Goal: Information Seeking & Learning: Check status

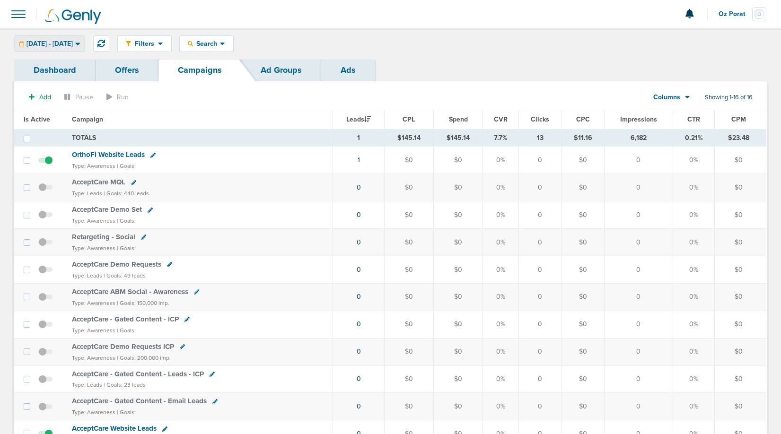
click at [73, 45] on span "[DATE] - [DATE]" at bounding box center [49, 44] width 46 height 7
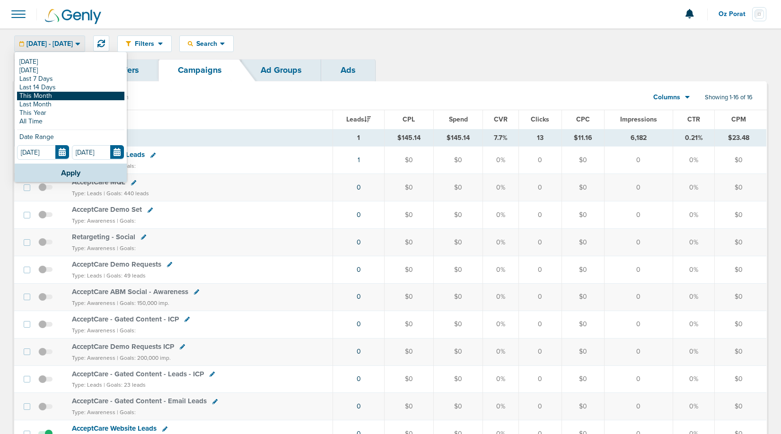
click at [55, 94] on link "This Month" at bounding box center [70, 96] width 107 height 9
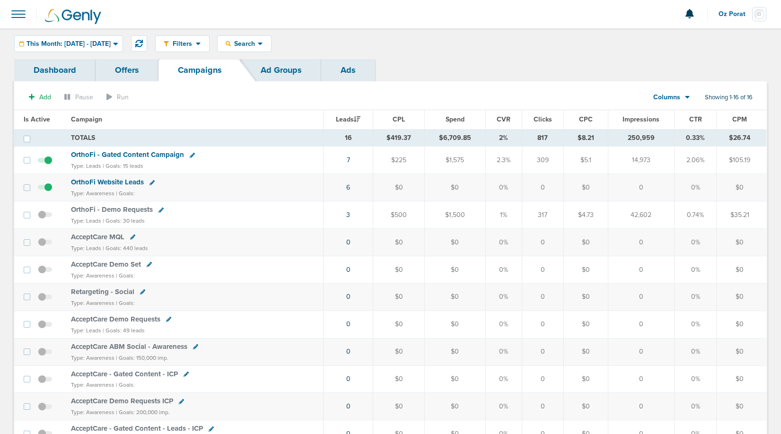
click at [59, 70] on link "Dashboard" at bounding box center [54, 70] width 81 height 22
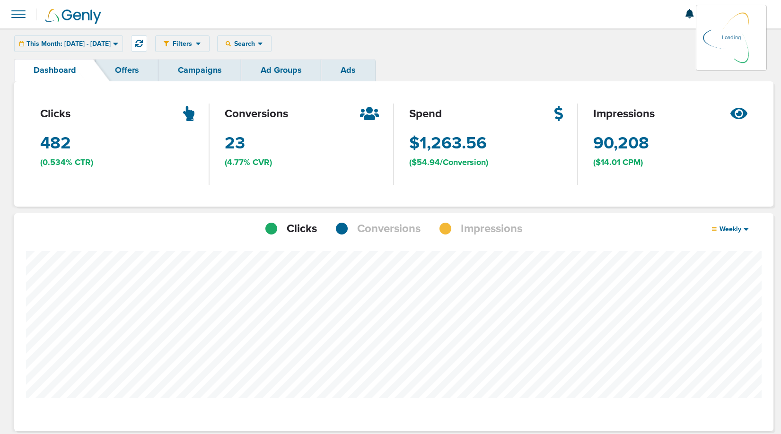
scroll to position [736, 752]
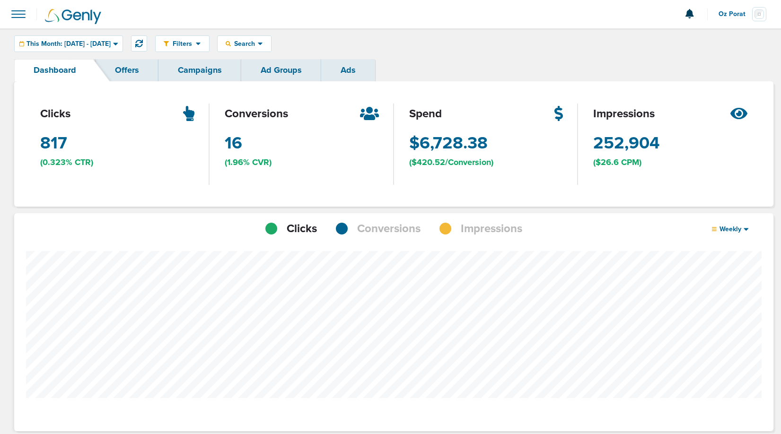
click at [377, 226] on span "Conversions" at bounding box center [388, 229] width 63 height 16
click at [106, 32] on div "Filters Active Only Settings Status Active Inactive Objectives MQL SQL Traffic …" at bounding box center [390, 43] width 781 height 31
click at [104, 45] on span "This Month: [DATE] - [DATE]" at bounding box center [68, 44] width 84 height 7
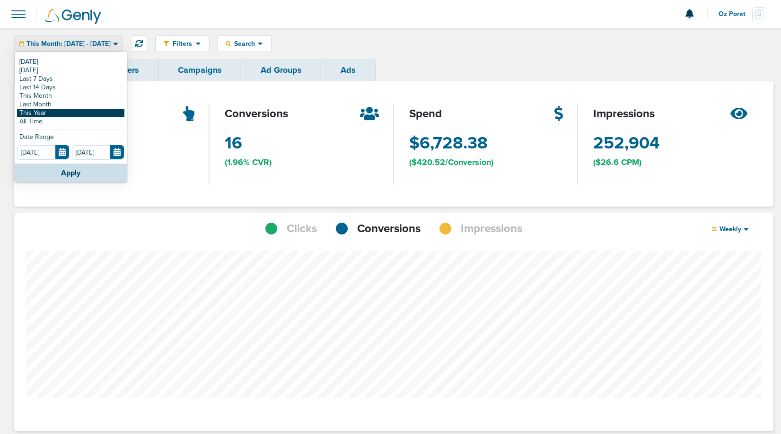
click at [65, 110] on link "This Year" at bounding box center [70, 113] width 107 height 9
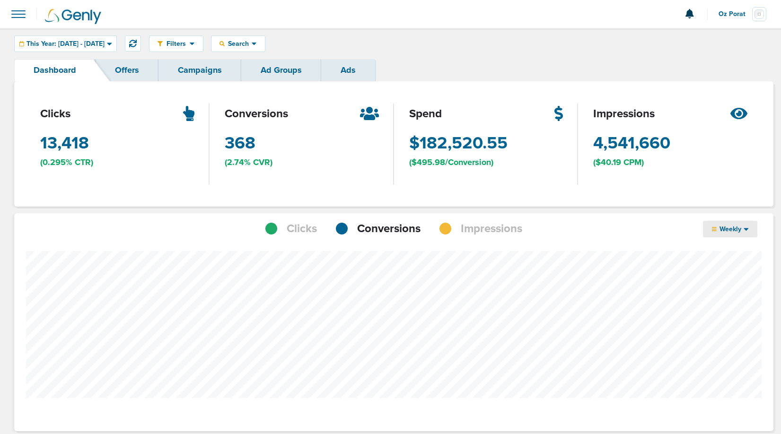
click at [743, 227] on icon at bounding box center [745, 229] width 5 height 8
click at [202, 74] on link "Campaigns" at bounding box center [199, 70] width 83 height 22
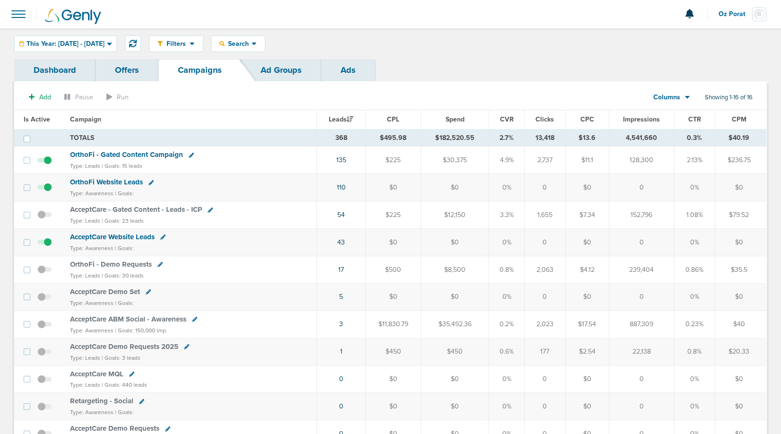
click at [48, 70] on link "Dashboard" at bounding box center [54, 70] width 81 height 22
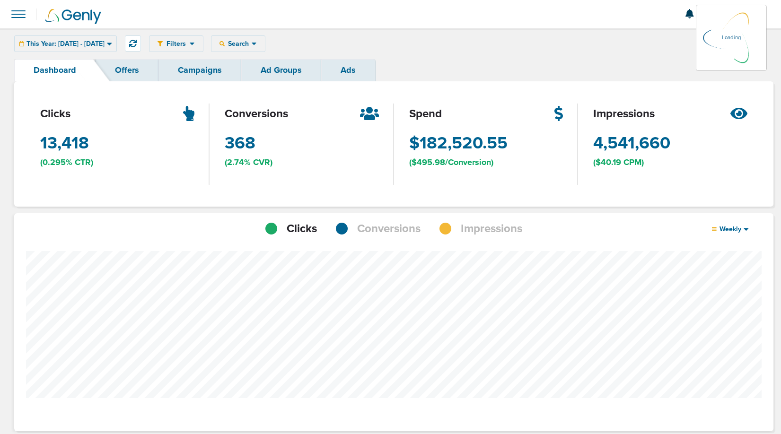
scroll to position [736, 752]
click at [365, 226] on span "Conversions" at bounding box center [388, 229] width 63 height 16
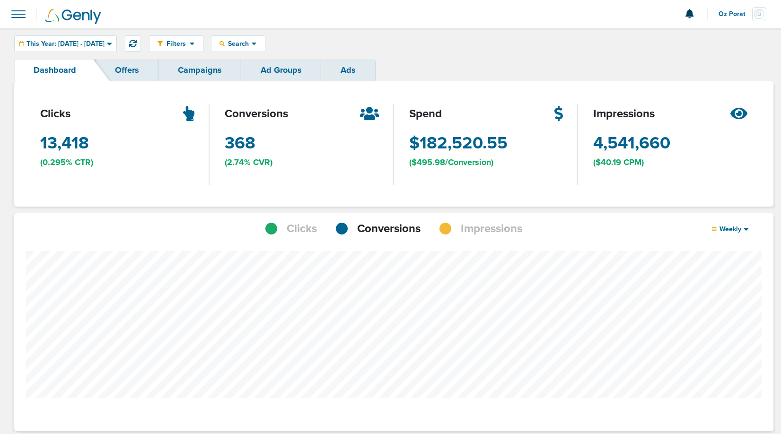
click at [275, 53] on div "Filters Active Only Settings Status Active Inactive Objectives MQL SQL Traffic …" at bounding box center [390, 43] width 781 height 31
click at [252, 43] on span "Search" at bounding box center [238, 44] width 27 height 8
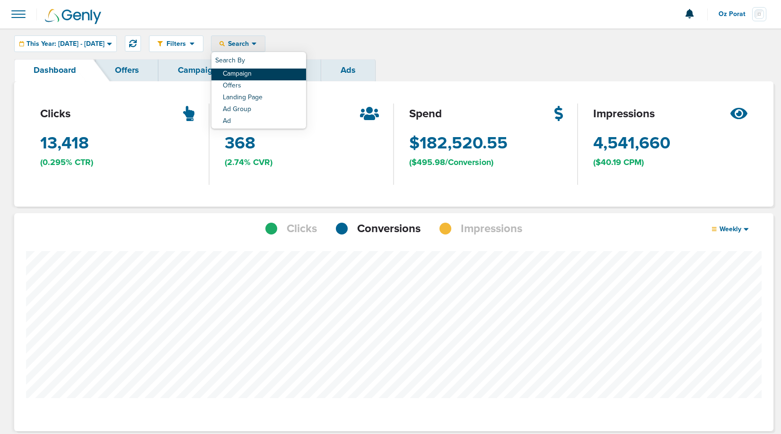
click at [275, 74] on link "Campaign" at bounding box center [258, 75] width 95 height 12
select select "cmpName"
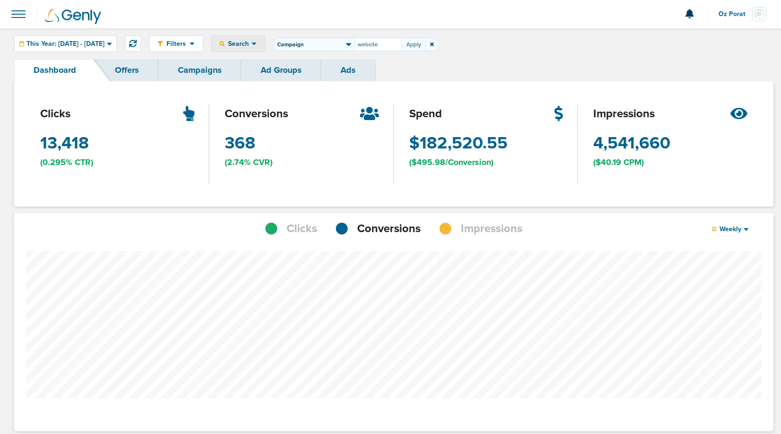
type input "website"
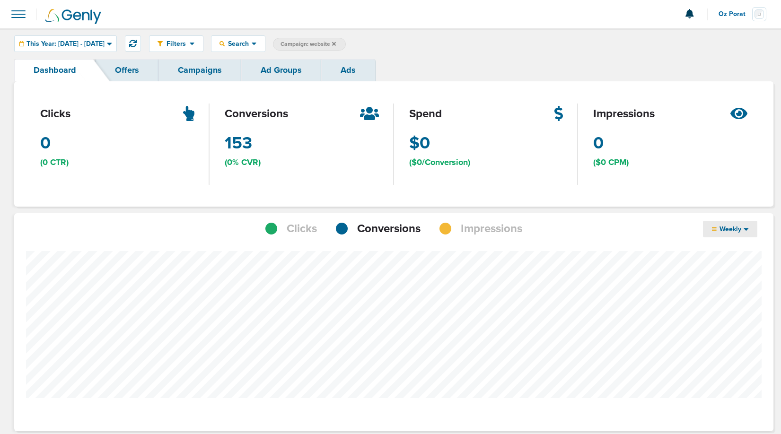
click at [732, 229] on span "Weekly" at bounding box center [729, 229] width 27 height 8
click at [728, 268] on link "Monthly" at bounding box center [750, 267] width 95 height 12
click at [336, 44] on icon at bounding box center [334, 44] width 4 height 6
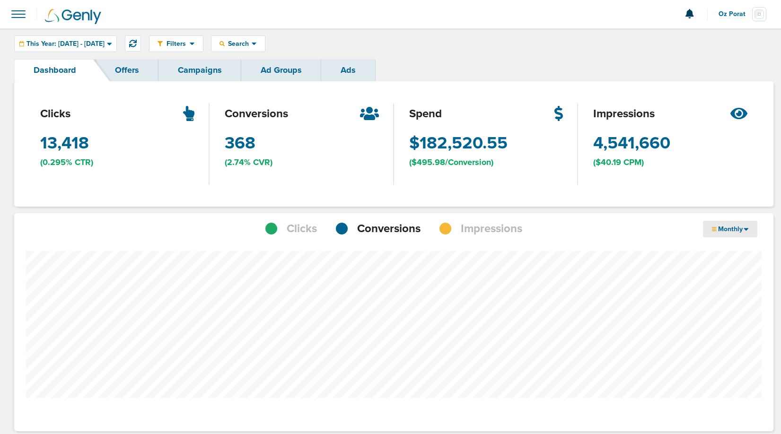
click at [260, 33] on div "Filters Active Only Settings Status Active Inactive Objectives MQL SQL Traffic …" at bounding box center [390, 43] width 781 height 31
click at [252, 42] on span "Search" at bounding box center [238, 44] width 27 height 8
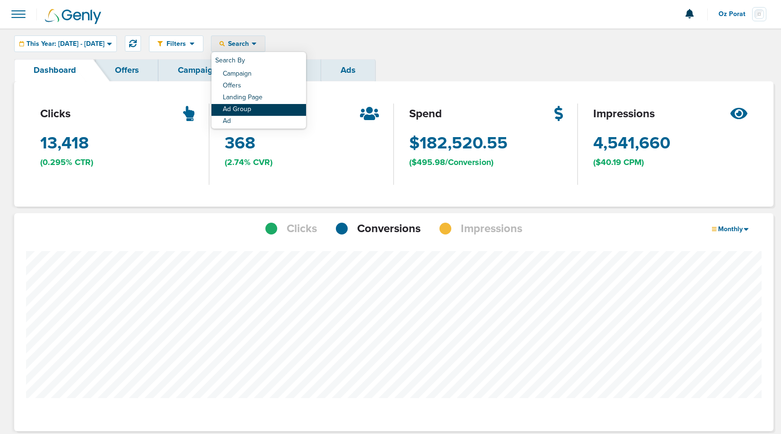
click at [271, 108] on link "Ad Group" at bounding box center [258, 110] width 95 height 12
select select "adGroupName"
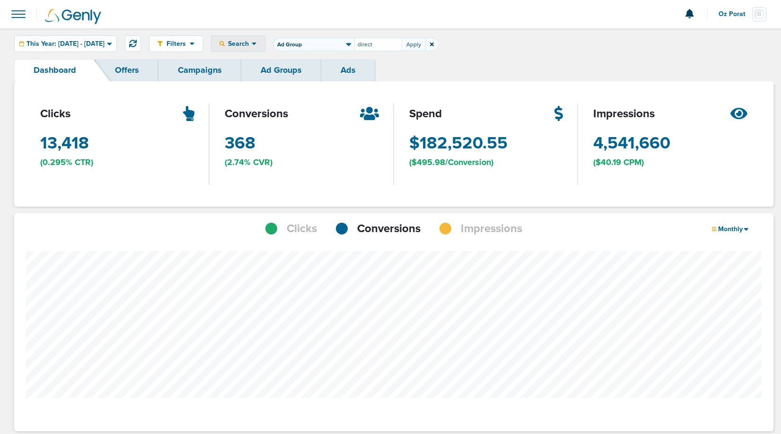
type input "direct"
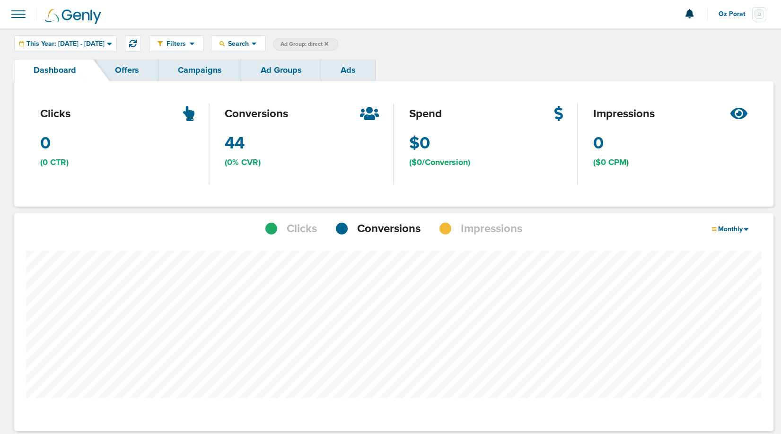
click at [328, 42] on span "Ad Group: direct" at bounding box center [304, 44] width 48 height 8
select select "adGroupName"
click at [399, 49] on input "direct" at bounding box center [377, 44] width 47 height 13
type input "search"
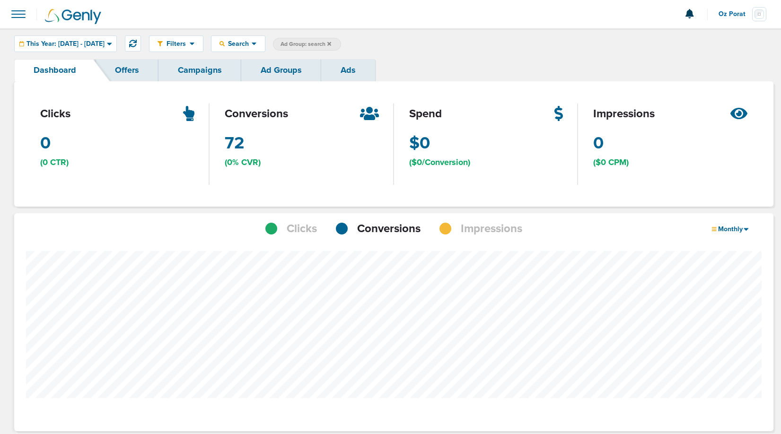
click at [331, 43] on icon at bounding box center [329, 44] width 4 height 4
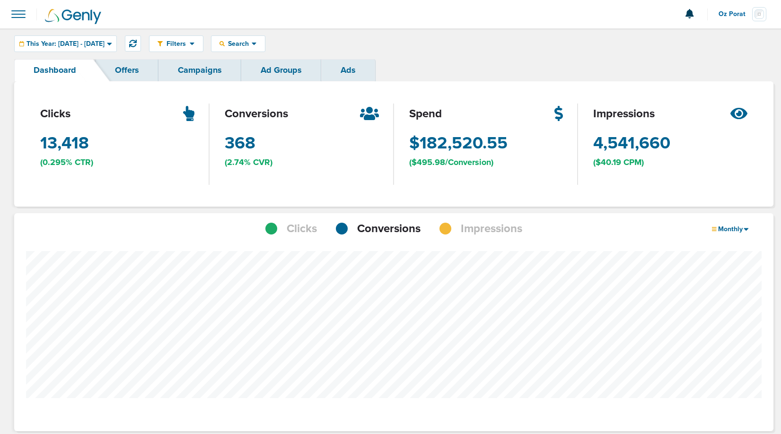
click at [199, 69] on link "Campaigns" at bounding box center [199, 70] width 83 height 22
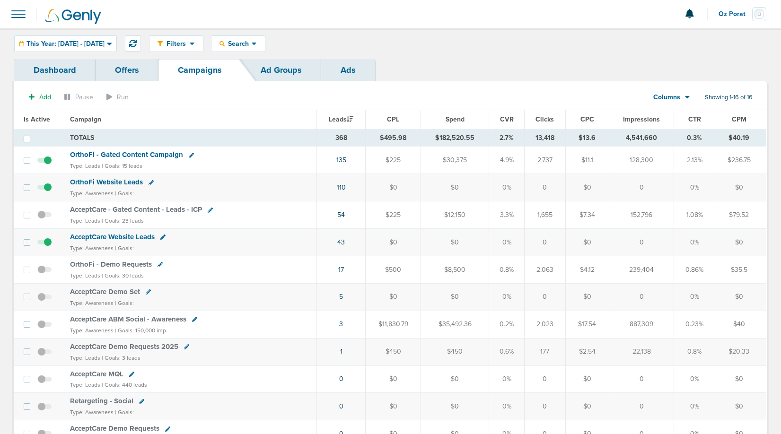
click at [101, 41] on span "This Year: [DATE] - [DATE]" at bounding box center [65, 44] width 78 height 7
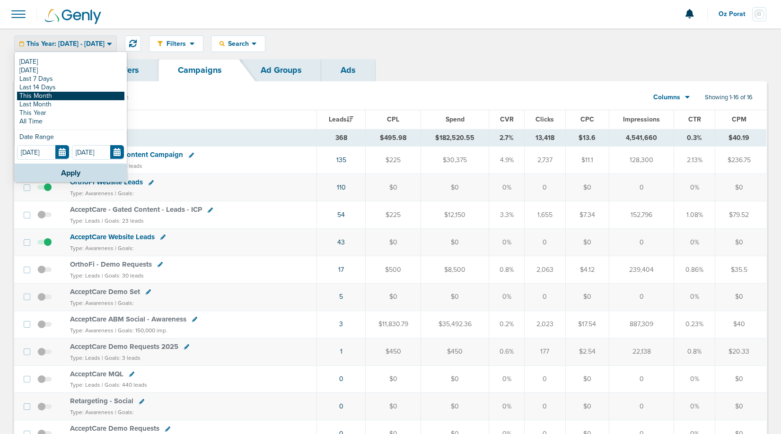
click at [58, 95] on link "This Month" at bounding box center [70, 96] width 107 height 9
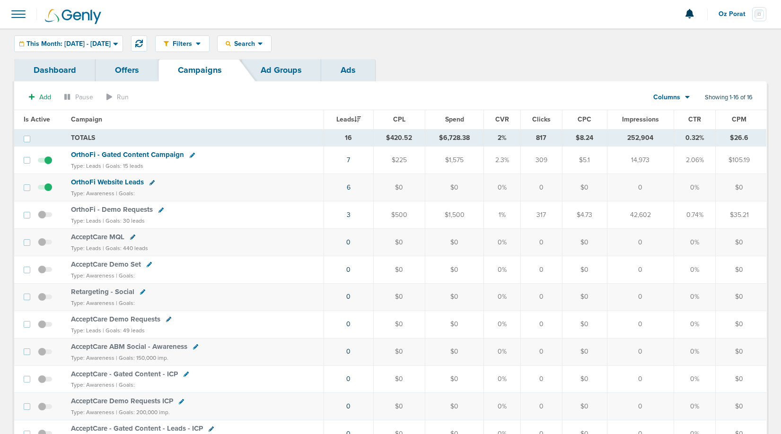
click at [42, 68] on link "Dashboard" at bounding box center [54, 70] width 81 height 22
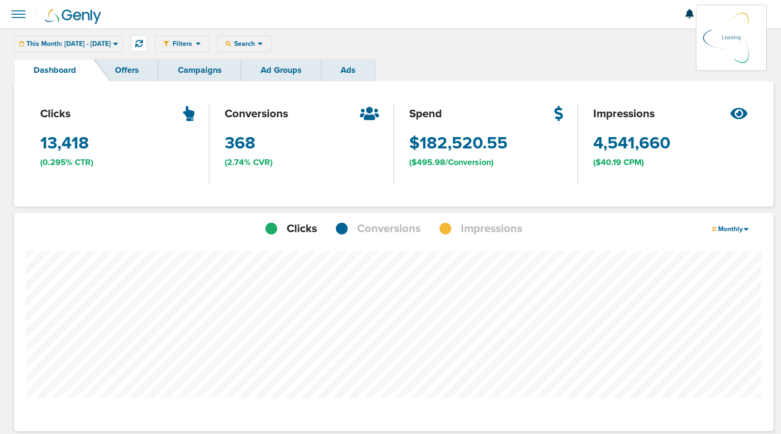
scroll to position [736, 752]
click at [368, 229] on span "Conversions" at bounding box center [388, 229] width 63 height 16
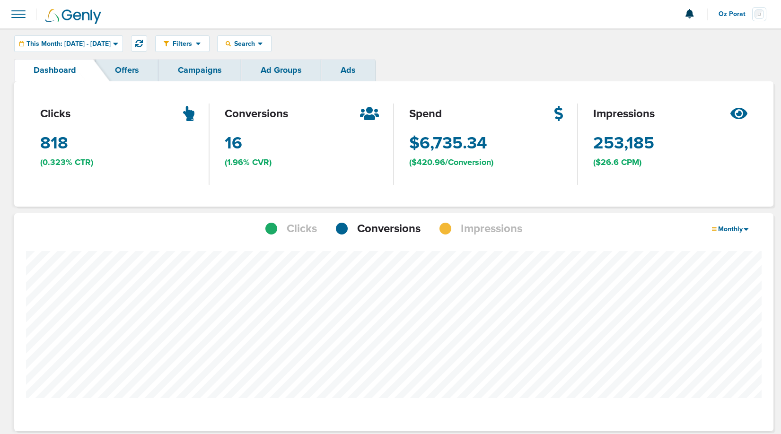
click at [202, 70] on link "Campaigns" at bounding box center [199, 70] width 83 height 22
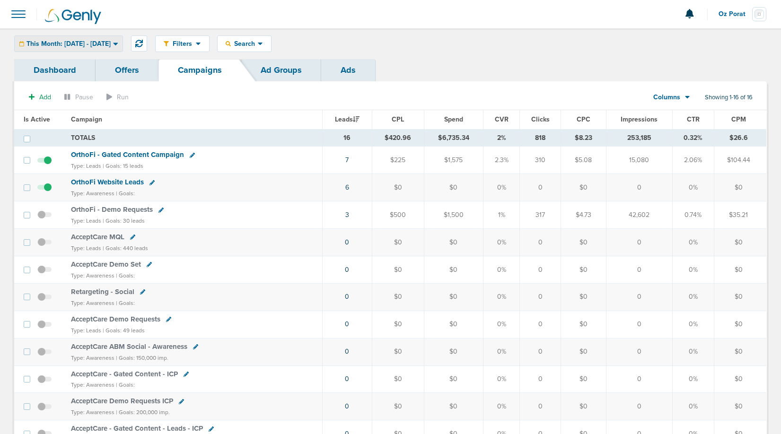
click at [91, 41] on span "This Month: [DATE] - [DATE]" at bounding box center [68, 44] width 84 height 7
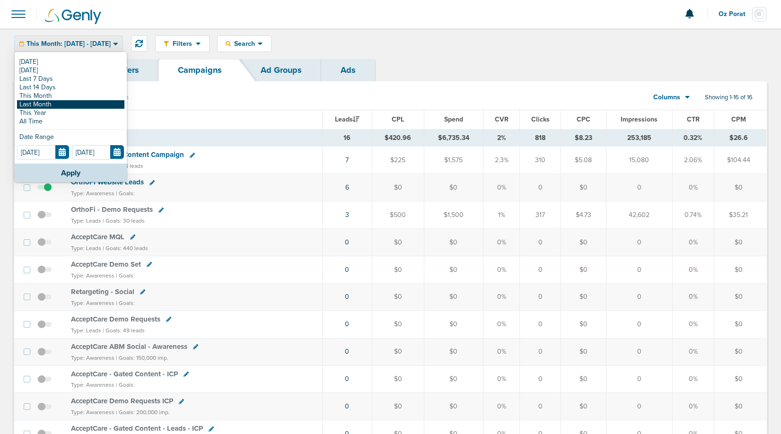
click at [52, 104] on link "Last Month" at bounding box center [70, 104] width 107 height 9
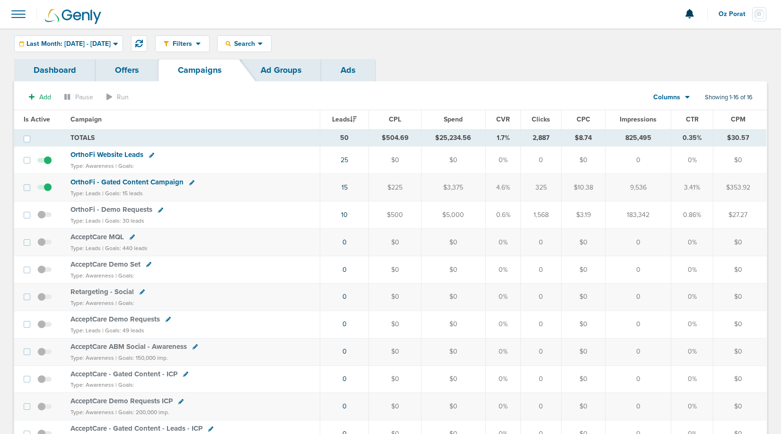
drag, startPoint x: 337, startPoint y: 159, endPoint x: 361, endPoint y: 159, distance: 23.6
click at [361, 159] on td "25" at bounding box center [344, 160] width 49 height 27
drag, startPoint x: 337, startPoint y: 213, endPoint x: 359, endPoint y: 213, distance: 22.2
click at [359, 213] on td "10" at bounding box center [344, 214] width 49 height 27
click at [83, 44] on span "Last Month: [DATE] - [DATE]" at bounding box center [68, 44] width 84 height 7
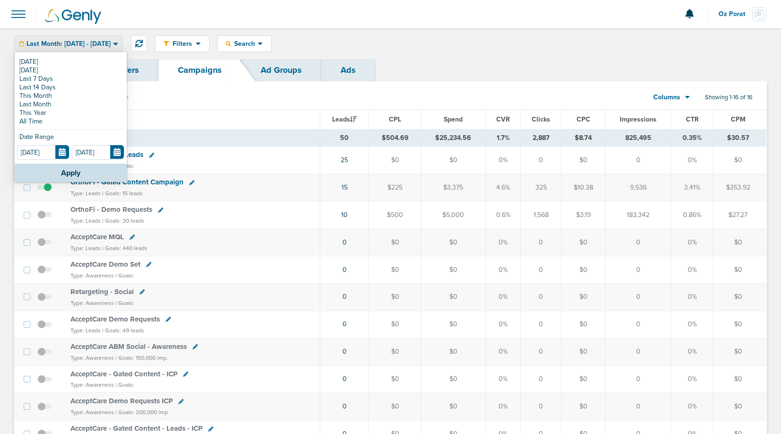
click at [339, 142] on td "50" at bounding box center [344, 137] width 49 height 17
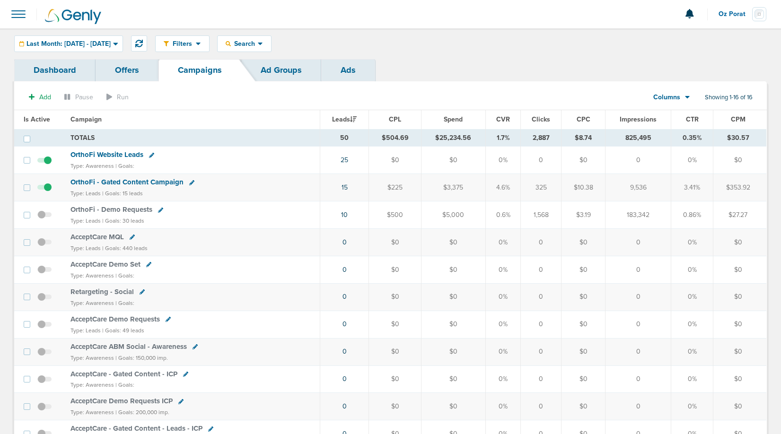
drag, startPoint x: 342, startPoint y: 139, endPoint x: 356, endPoint y: 139, distance: 13.7
click at [356, 139] on td "50" at bounding box center [344, 137] width 49 height 17
drag, startPoint x: 64, startPoint y: 211, endPoint x: 511, endPoint y: 217, distance: 446.8
click at [511, 217] on tr "OrthoFi - Demo Requests Type: Leads | Goals: 30 leads 10 $500 $5,000 0.6% 1,568…" at bounding box center [390, 214] width 752 height 27
click at [86, 49] on div "Last Month: [DATE] - [DATE]" at bounding box center [69, 44] width 108 height 16
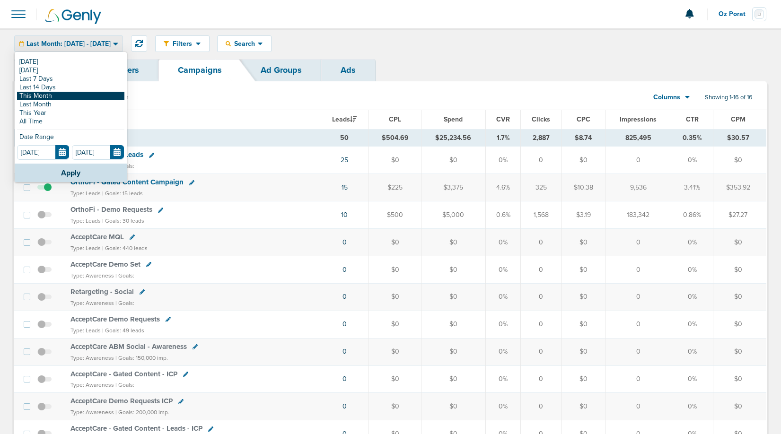
click at [56, 96] on link "This Month" at bounding box center [70, 96] width 107 height 9
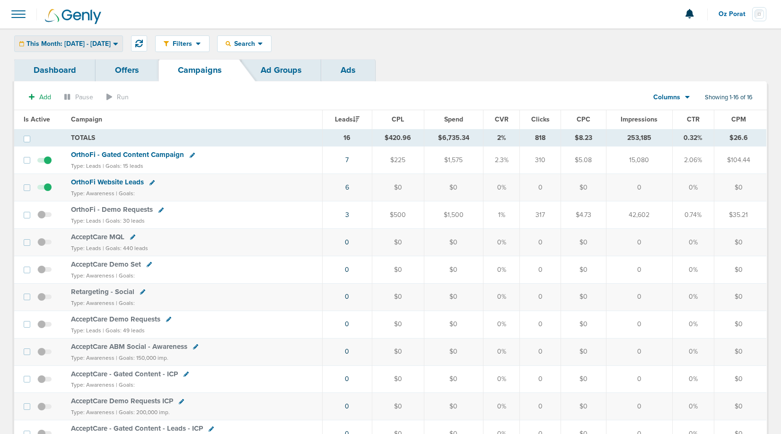
click at [88, 42] on span "This Month: [DATE] - [DATE]" at bounding box center [68, 44] width 84 height 7
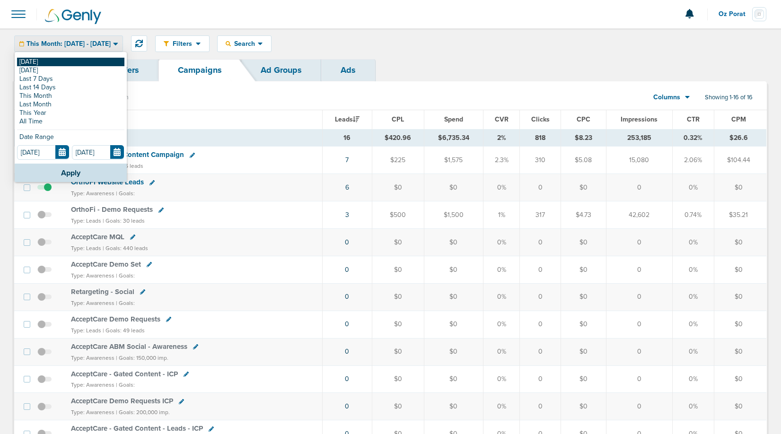
click at [54, 62] on link "[DATE]" at bounding box center [70, 62] width 107 height 9
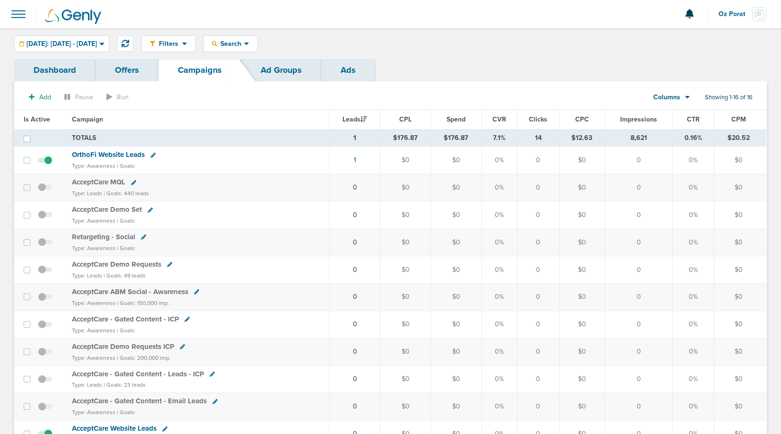
click at [734, 16] on span "Oz Porat" at bounding box center [735, 14] width 34 height 7
drag, startPoint x: 716, startPoint y: 48, endPoint x: 704, endPoint y: 41, distance: 13.4
click at [704, 41] on section "Notifications You have no unread notifications Oz Porat Profile Sign Out Campai…" at bounding box center [390, 337] width 781 height 674
click at [748, 6] on button "Oz Porat" at bounding box center [742, 14] width 49 height 28
click at [707, 38] on link "Sign Out" at bounding box center [719, 41] width 95 height 12
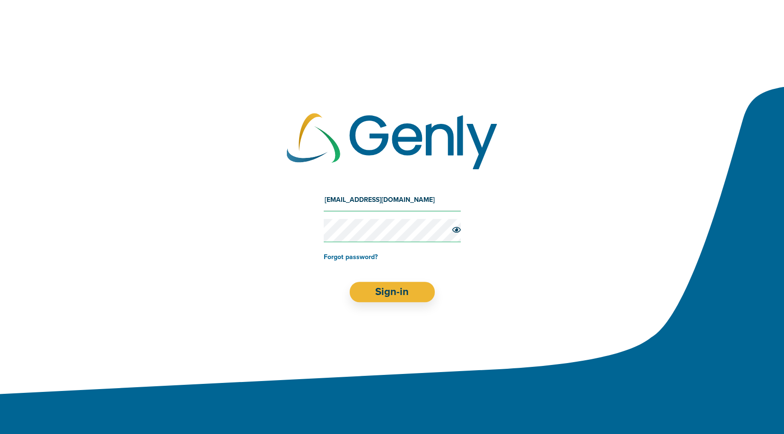
click at [362, 198] on input "[EMAIL_ADDRESS][DOMAIN_NAME]" at bounding box center [392, 200] width 137 height 23
type input "[EMAIL_ADDRESS][DOMAIN_NAME]"
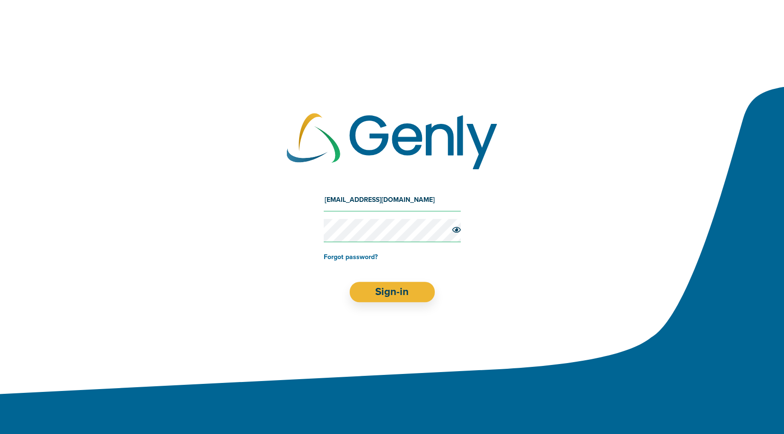
click at [400, 307] on div "[EMAIL_ADDRESS][DOMAIN_NAME] Forgot password? Sign-in" at bounding box center [392, 245] width 784 height 151
click at [400, 290] on button "Sign-in" at bounding box center [392, 292] width 86 height 20
